Goal: Task Accomplishment & Management: Use online tool/utility

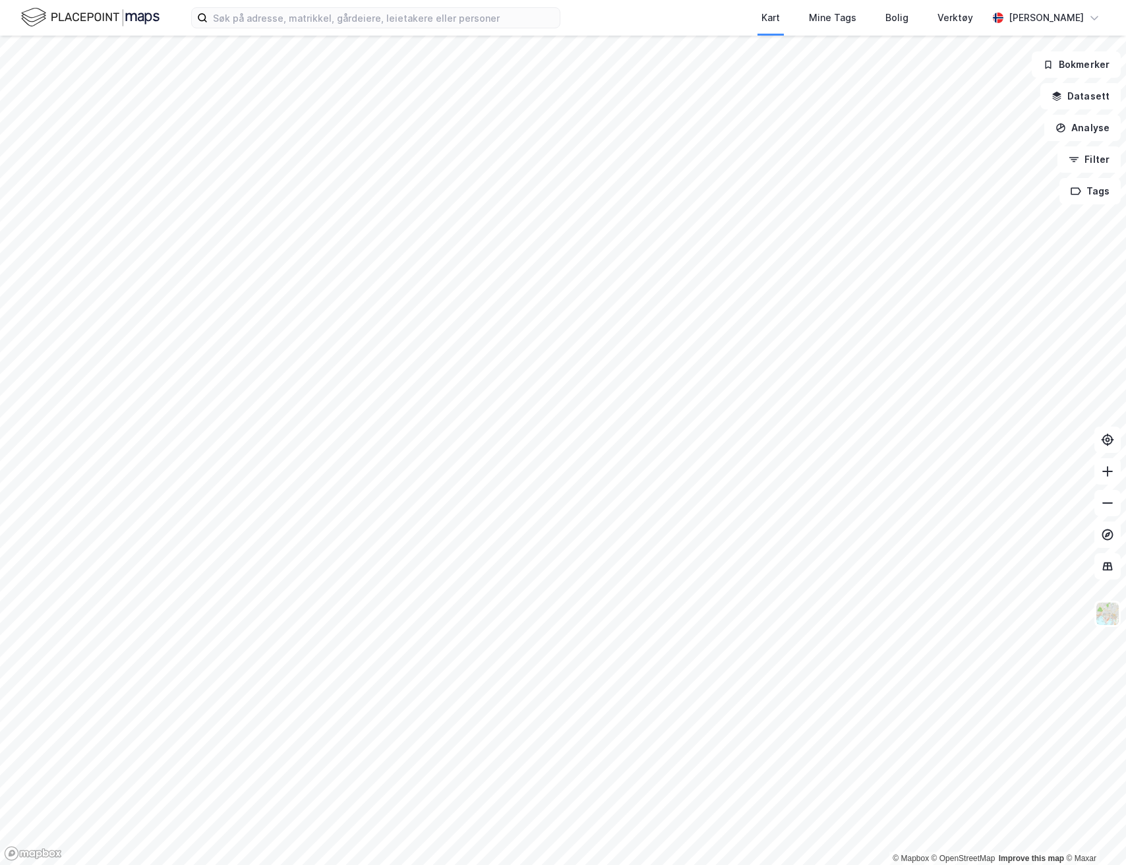
click at [1090, 98] on button "Datasett" at bounding box center [1081, 96] width 80 height 26
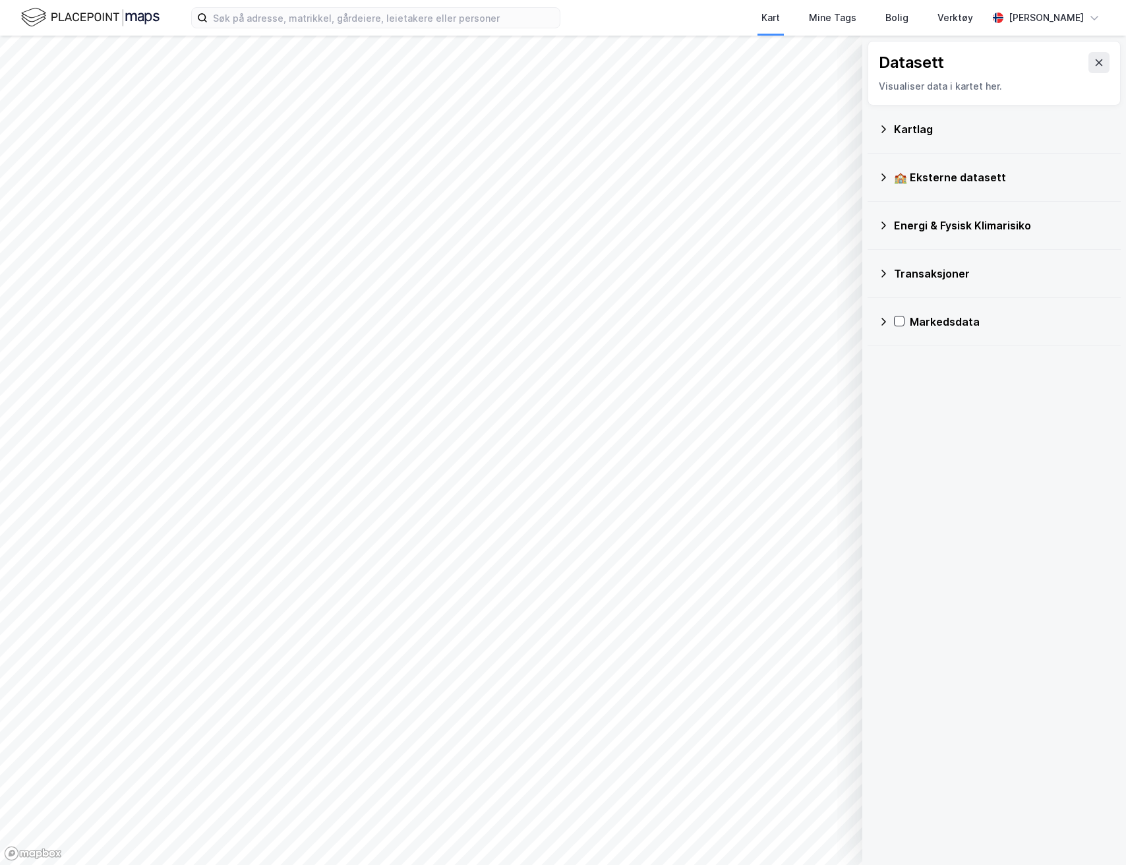
click at [878, 125] on icon at bounding box center [883, 129] width 11 height 11
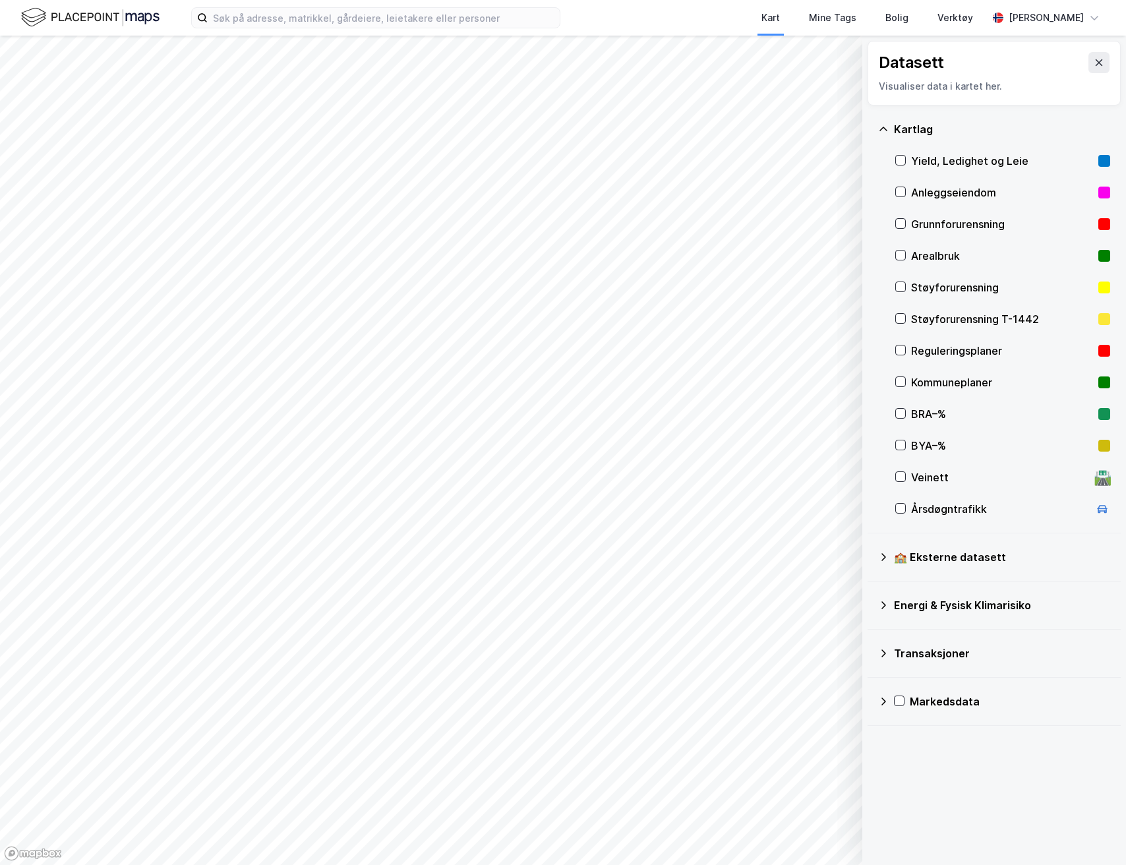
click at [1090, 69] on button at bounding box center [1099, 62] width 21 height 21
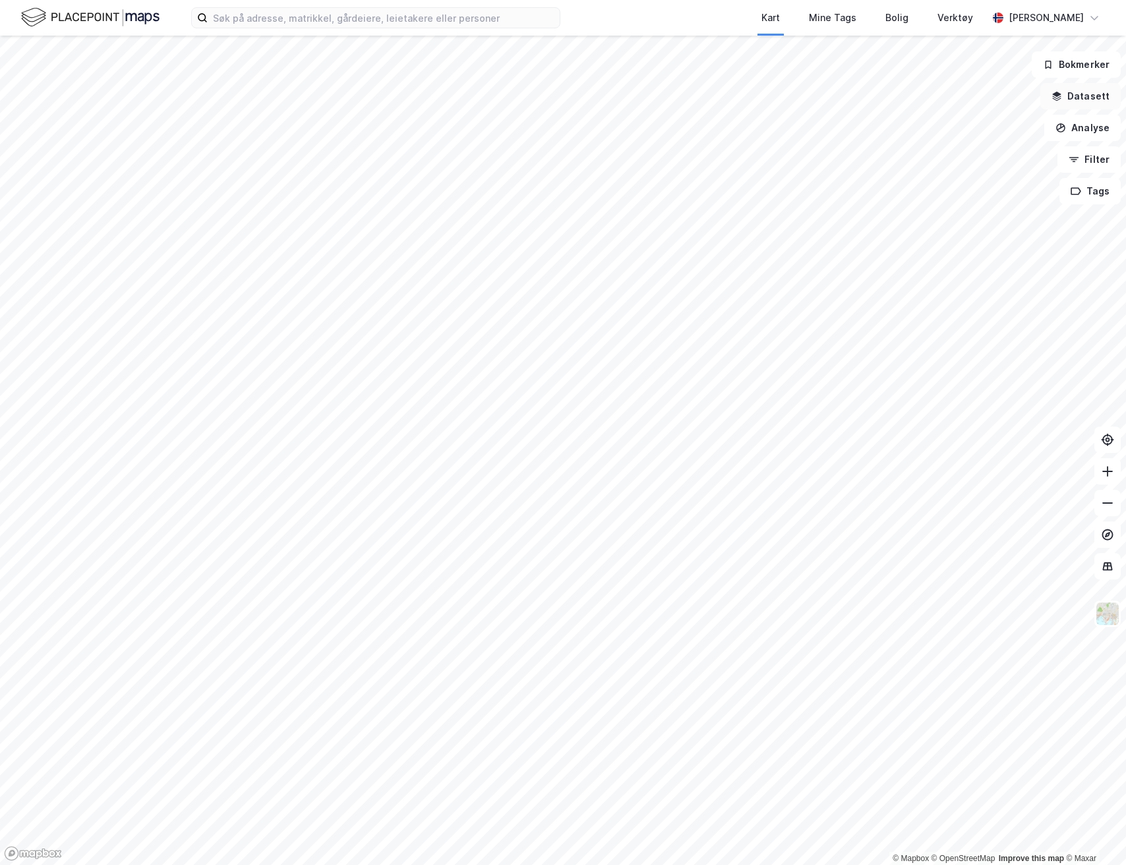
click at [1078, 96] on button "Datasett" at bounding box center [1081, 96] width 80 height 26
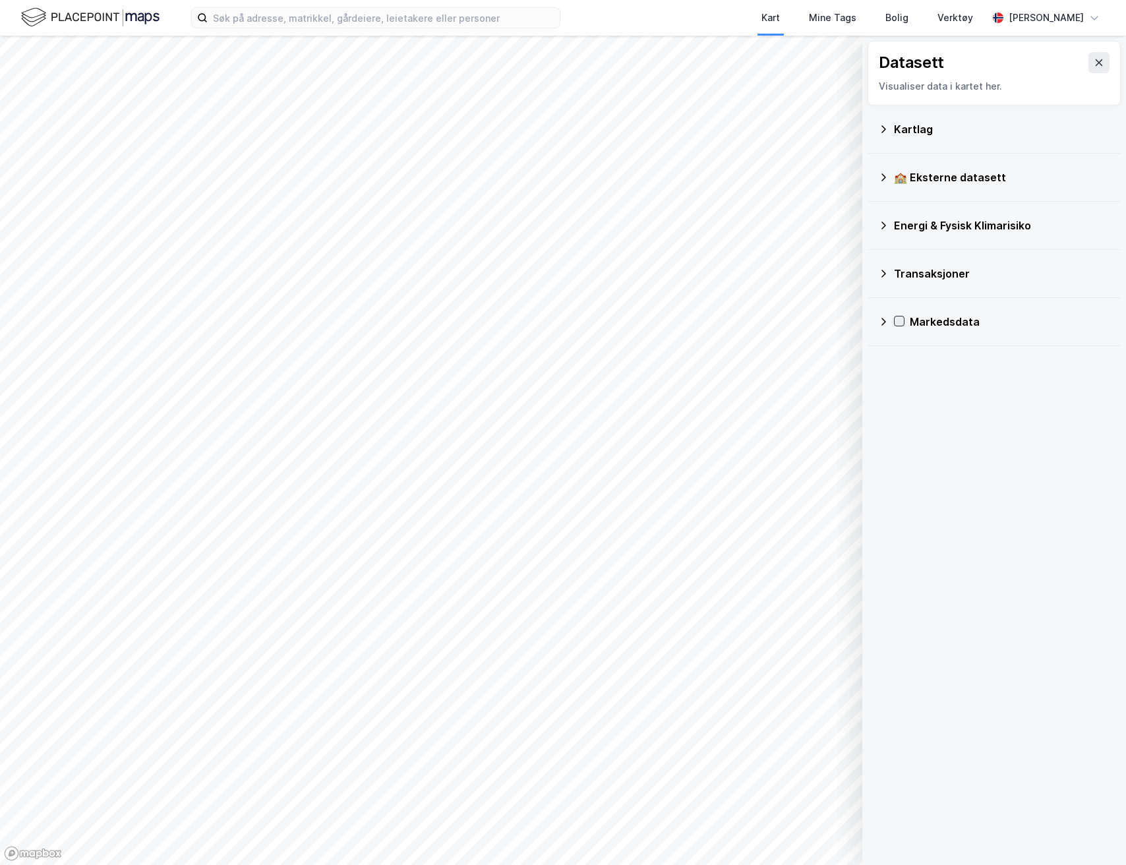
drag, startPoint x: 881, startPoint y: 320, endPoint x: 901, endPoint y: 320, distance: 19.8
click at [881, 320] on icon at bounding box center [883, 322] width 11 height 11
click at [901, 351] on icon at bounding box center [900, 353] width 11 height 11
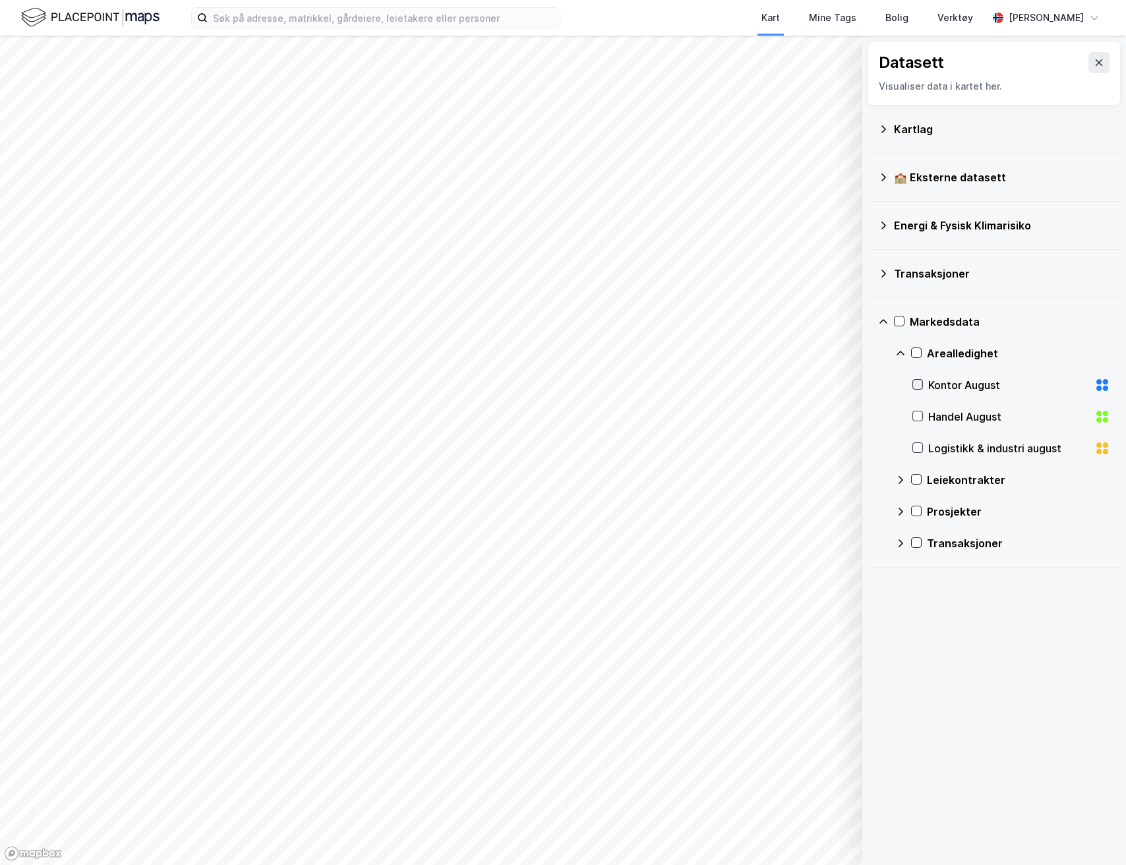
click at [919, 386] on icon at bounding box center [917, 384] width 9 height 9
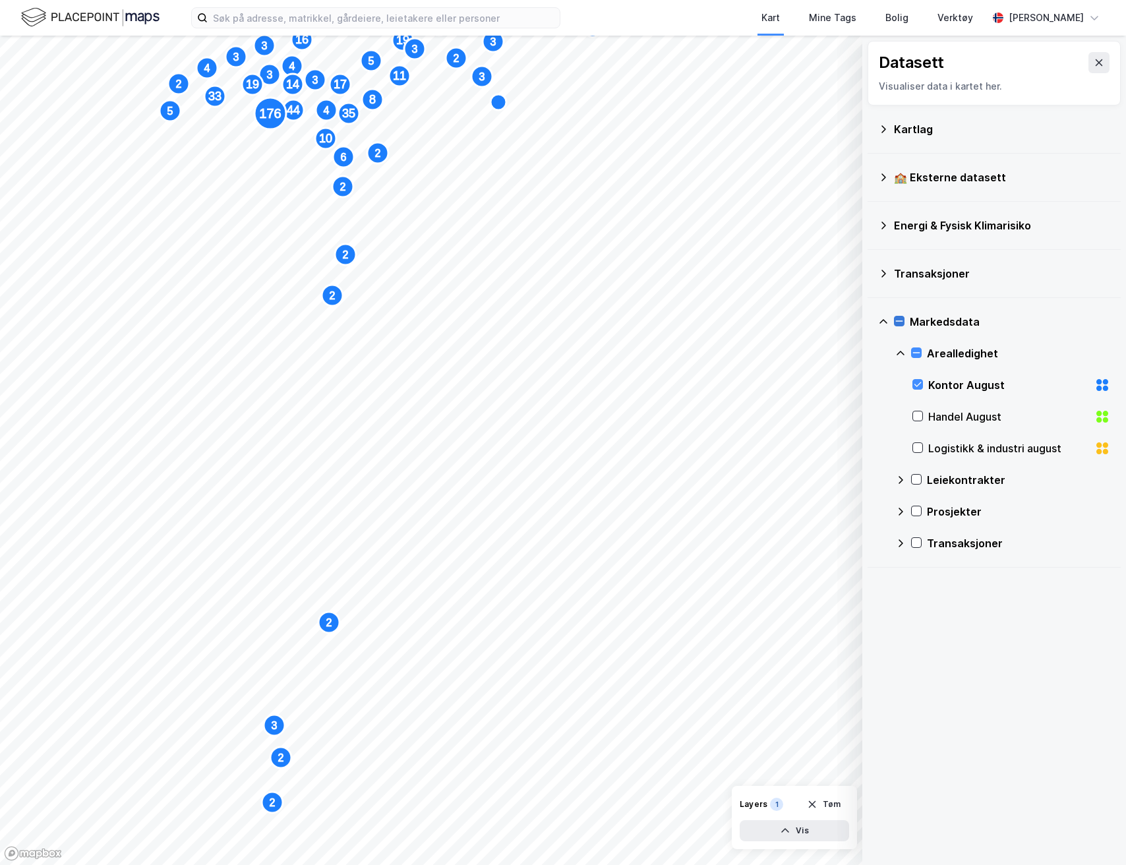
click at [899, 323] on icon at bounding box center [899, 321] width 9 height 9
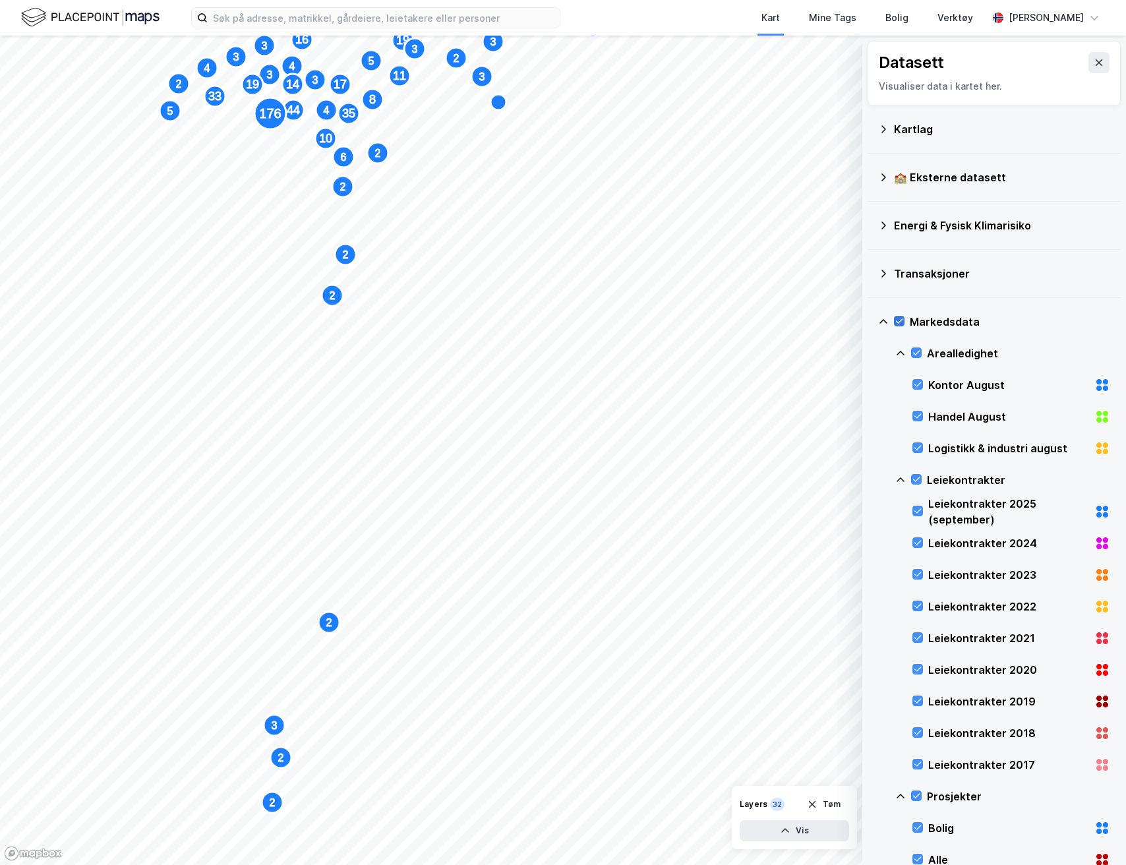
click at [878, 319] on icon at bounding box center [883, 322] width 11 height 11
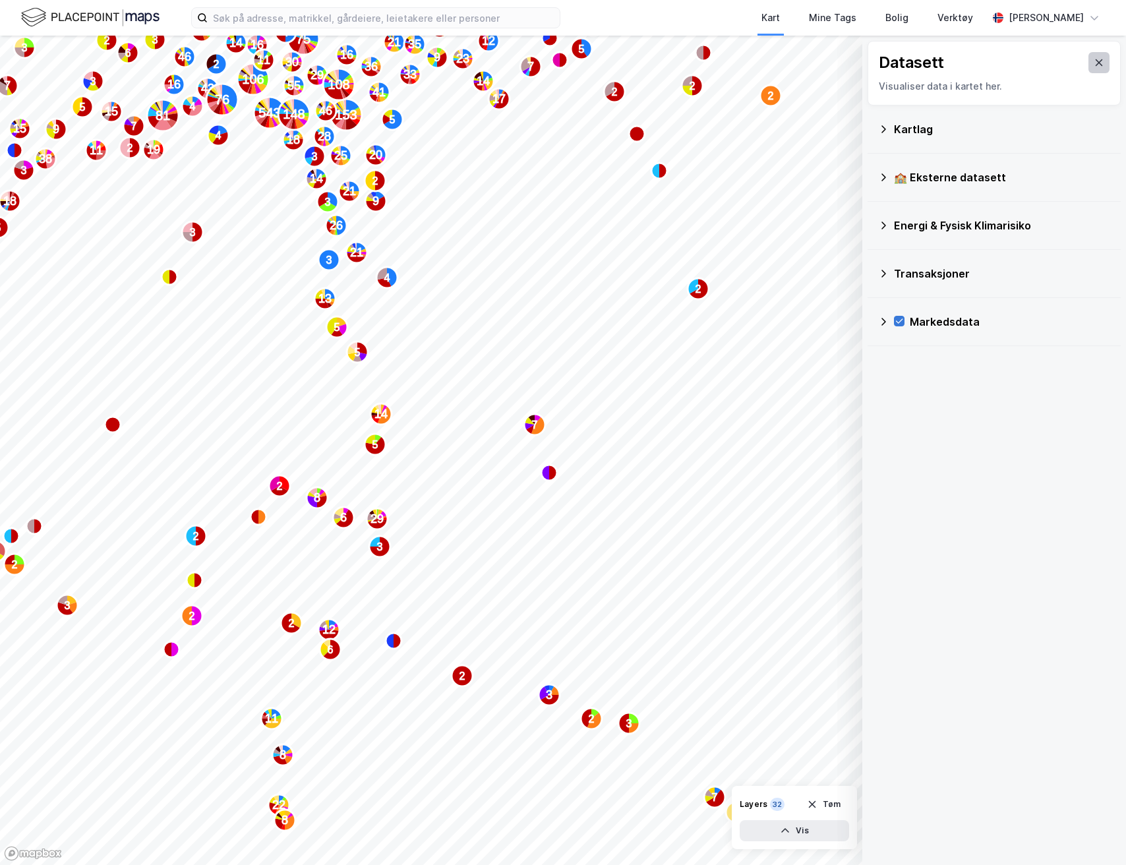
click at [1095, 63] on button at bounding box center [1099, 62] width 21 height 21
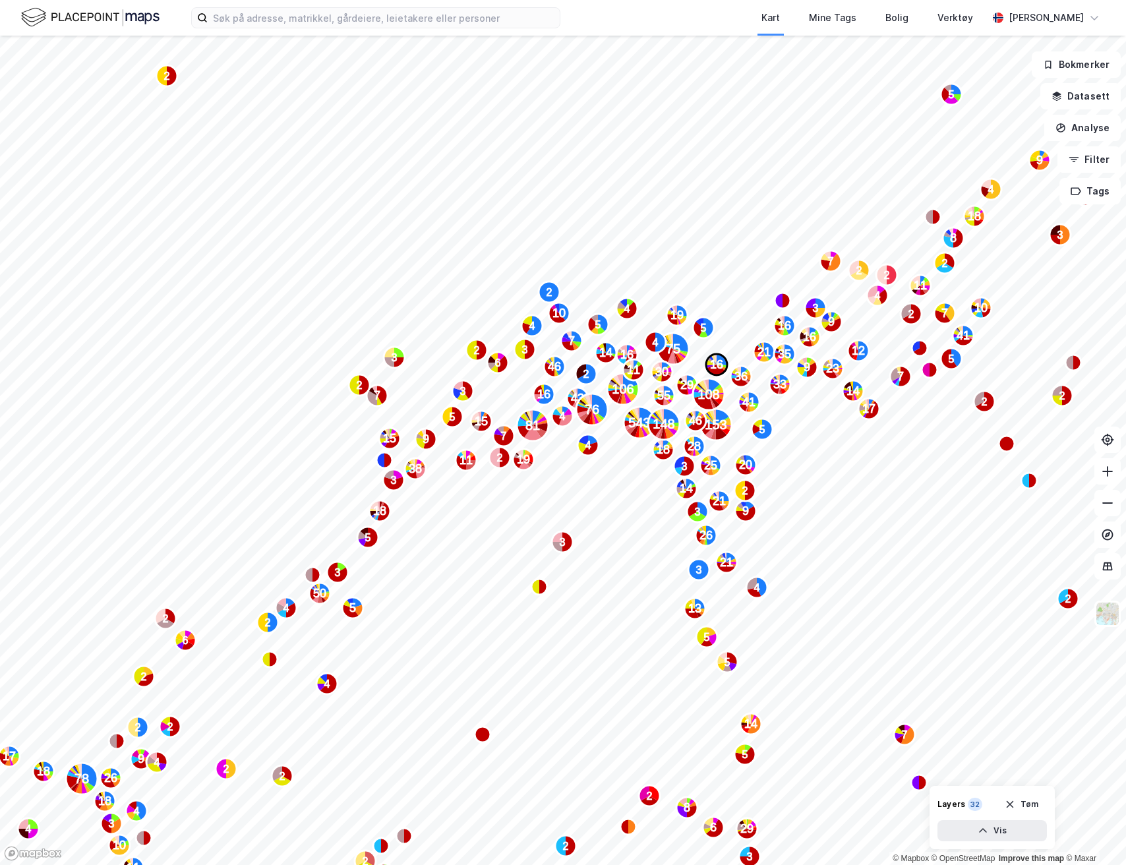
drag, startPoint x: 224, startPoint y: 255, endPoint x: 725, endPoint y: 357, distance: 511.3
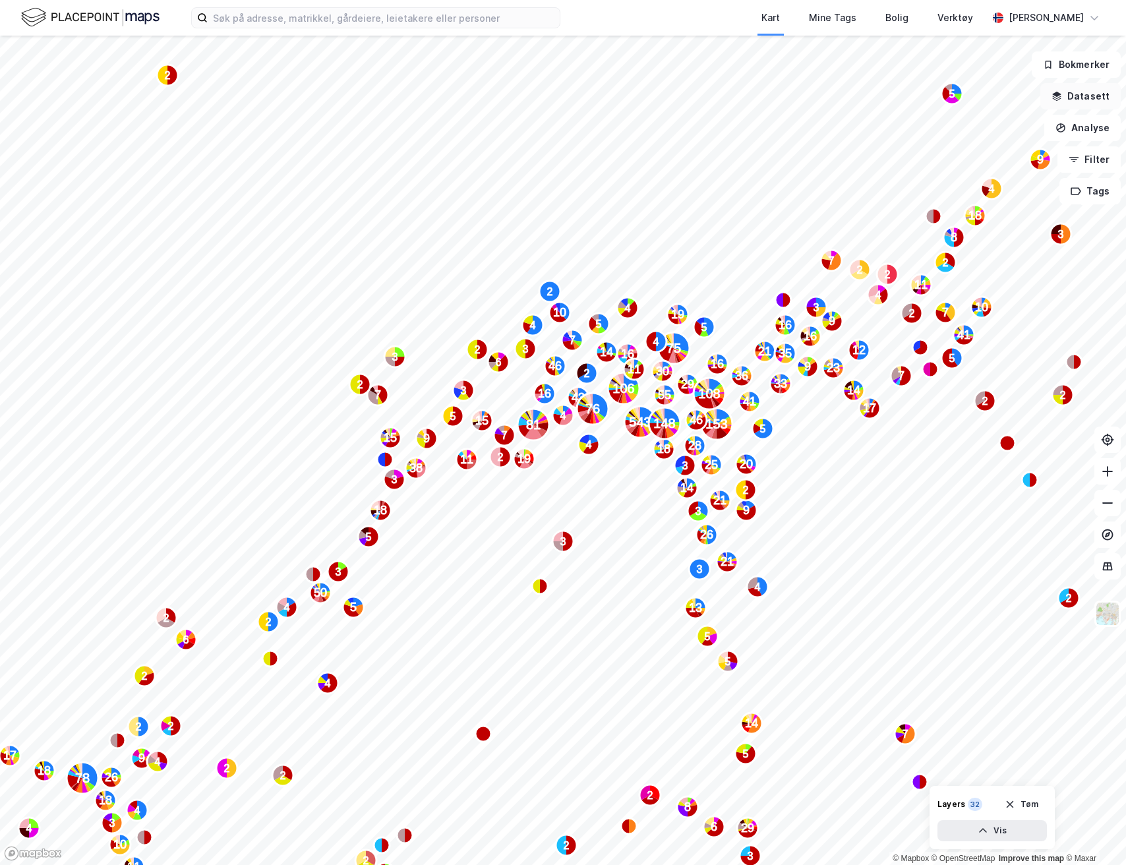
click at [1070, 93] on button "Datasett" at bounding box center [1081, 96] width 80 height 26
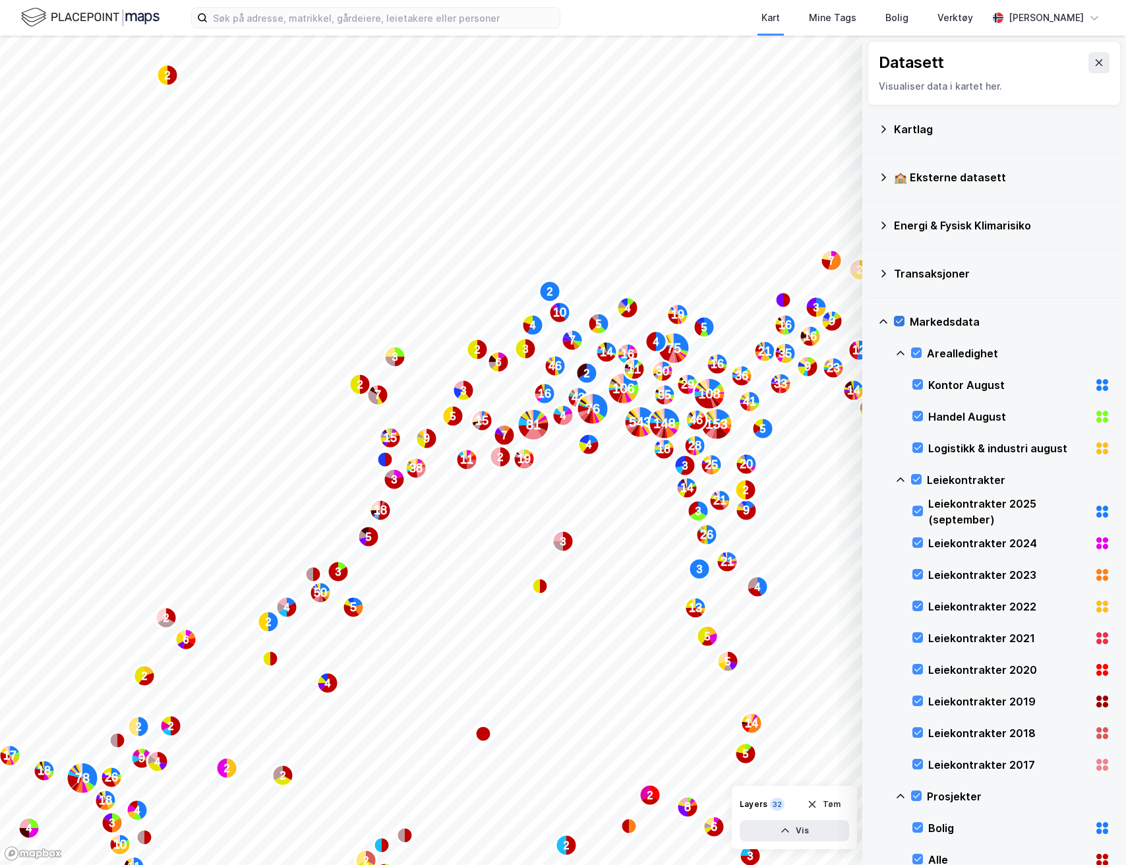
click at [897, 324] on icon at bounding box center [899, 321] width 9 height 9
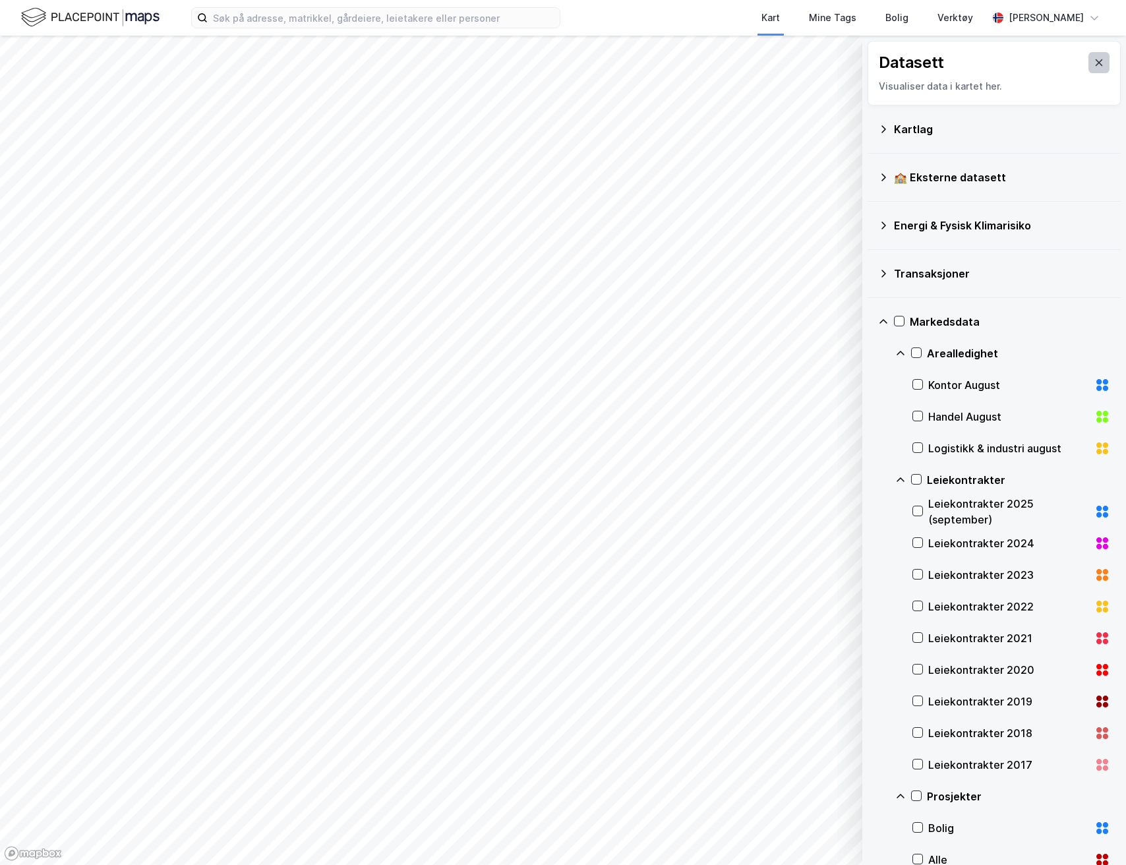
click at [1096, 61] on icon at bounding box center [1099, 62] width 7 height 7
